Goal: Transaction & Acquisition: Download file/media

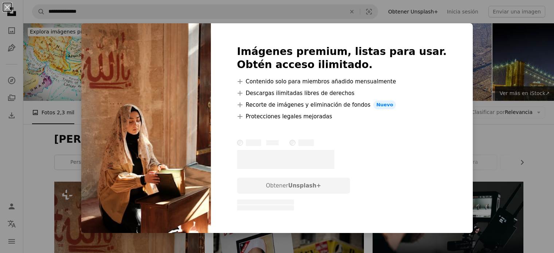
scroll to position [182, 0]
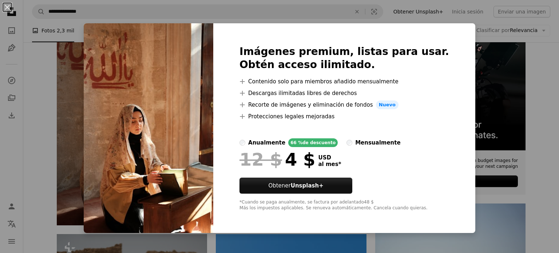
click at [537, 72] on div "An X shape Imágenes premium, listas para usar. Obtén acceso ilimitado. A plus s…" at bounding box center [279, 126] width 559 height 253
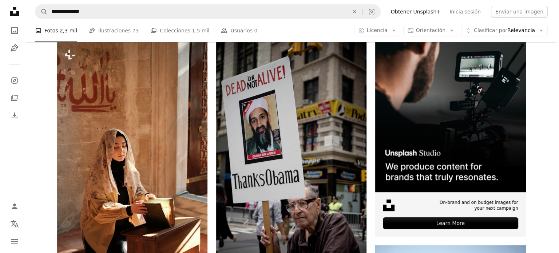
scroll to position [146, 0]
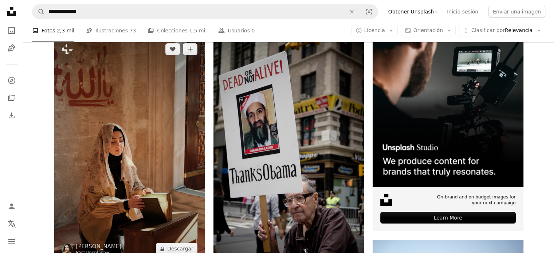
click at [144, 130] on img at bounding box center [129, 149] width 150 height 226
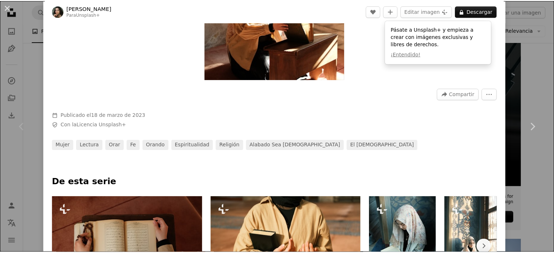
scroll to position [146, 0]
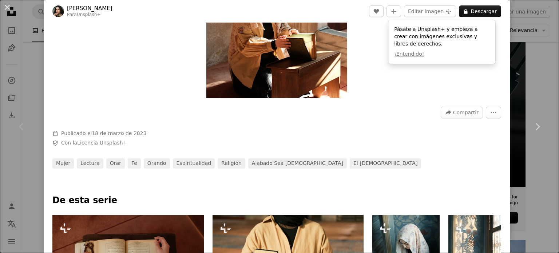
click at [539, 83] on div "An X shape Chevron left Chevron right [PERSON_NAME] Para Unsplash+ A heart A pl…" at bounding box center [279, 126] width 559 height 253
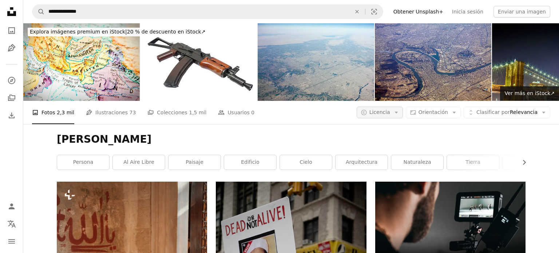
click at [399, 115] on icon "Arrow down" at bounding box center [396, 112] width 7 height 7
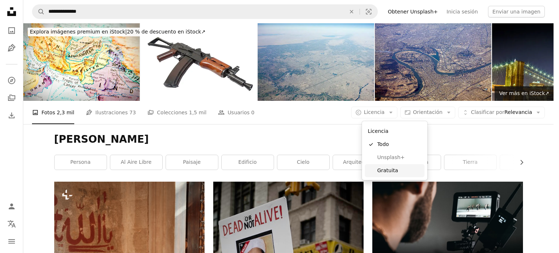
click at [386, 167] on span "Gratuita" at bounding box center [399, 170] width 44 height 7
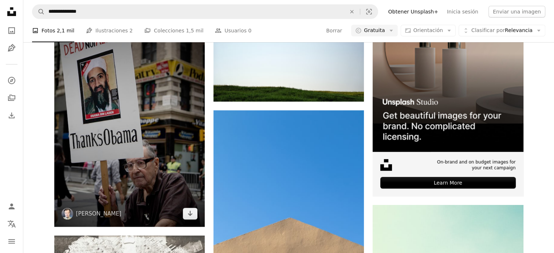
scroll to position [182, 0]
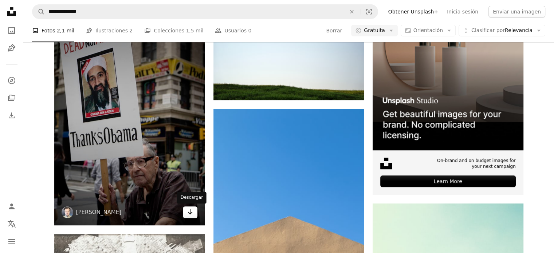
click at [189, 211] on icon "Descargar" at bounding box center [190, 211] width 5 height 5
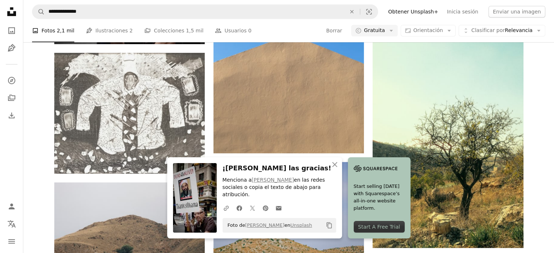
scroll to position [364, 0]
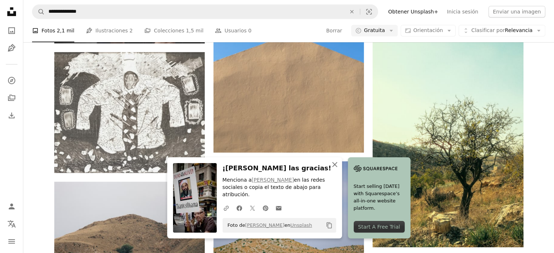
click at [337, 169] on icon "An X shape" at bounding box center [334, 164] width 9 height 9
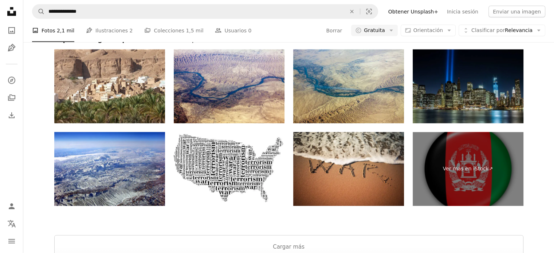
scroll to position [1529, 0]
